Goal: Find specific page/section: Find specific page/section

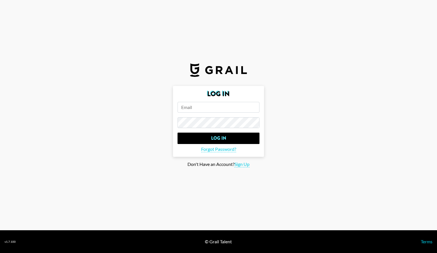
click at [201, 104] on input "email" at bounding box center [218, 107] width 82 height 11
type input "[EMAIL_ADDRESS][DOMAIN_NAME]"
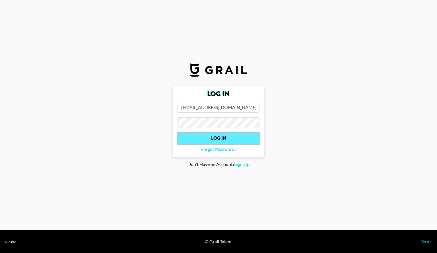
click at [221, 135] on input "Log In" at bounding box center [218, 137] width 82 height 11
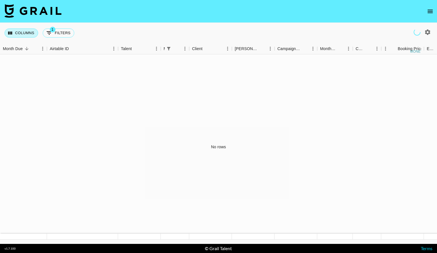
click at [23, 34] on button "Columns" at bounding box center [22, 32] width 34 height 9
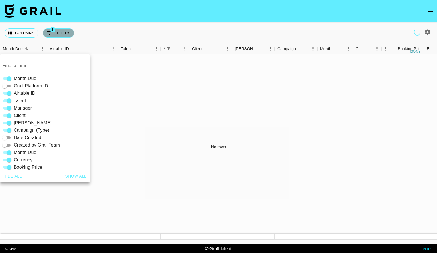
click at [53, 31] on span "1" at bounding box center [53, 30] width 6 height 6
select select "managerIds"
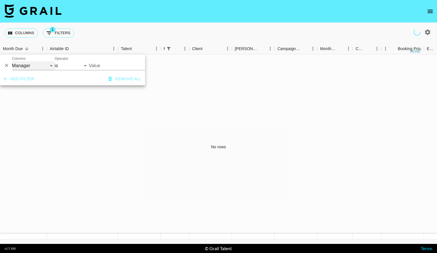
click at [45, 66] on select "Grail Platform ID Airtable ID Talent Manager Client [PERSON_NAME] Campaign (Typ…" at bounding box center [33, 65] width 43 height 9
click at [74, 62] on select "is is not is any of is not any of" at bounding box center [72, 65] width 34 height 9
click at [99, 63] on input "Value" at bounding box center [123, 65] width 69 height 9
click at [73, 64] on select "is is not is any of is not any of" at bounding box center [72, 65] width 34 height 9
click at [100, 34] on div "Columns 1 Filters + Booking" at bounding box center [218, 33] width 437 height 20
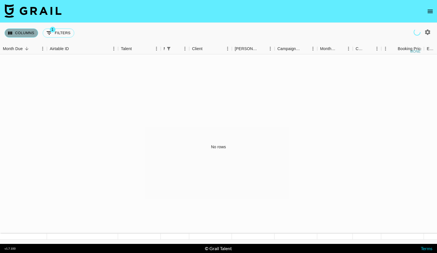
click at [26, 32] on button "Columns" at bounding box center [22, 32] width 34 height 9
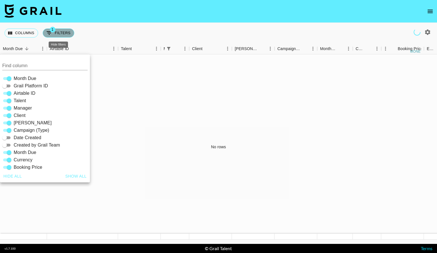
click at [57, 35] on button "1 Filters" at bounding box center [59, 32] width 32 height 9
select select "managerIds"
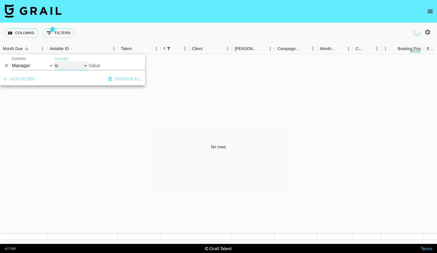
click at [72, 68] on select "is is not is any of is not any of" at bounding box center [72, 65] width 34 height 9
click at [110, 66] on input "Value" at bounding box center [123, 65] width 69 height 9
click at [79, 64] on select "is is not is any of is not any of" at bounding box center [72, 65] width 34 height 9
click at [128, 49] on div "Talent" at bounding box center [126, 48] width 11 height 11
